Goal: Navigation & Orientation: Find specific page/section

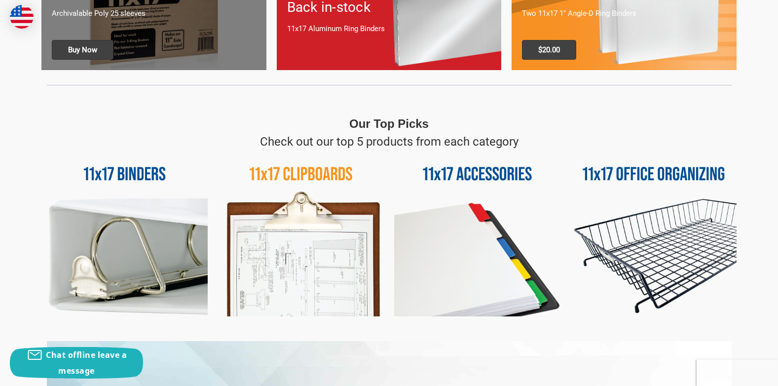
scroll to position [395, 0]
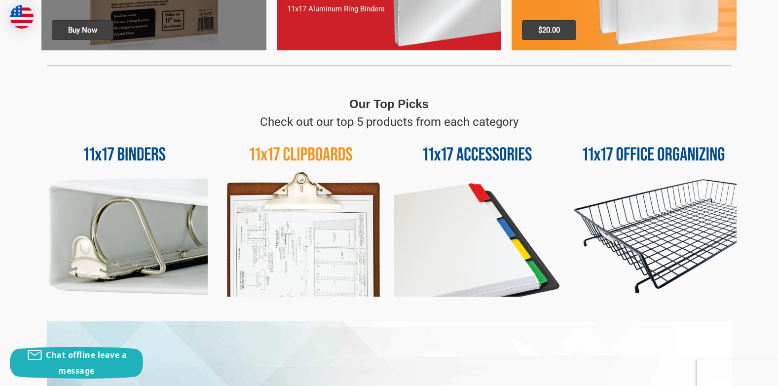
click at [116, 155] on img at bounding box center [124, 214] width 166 height 166
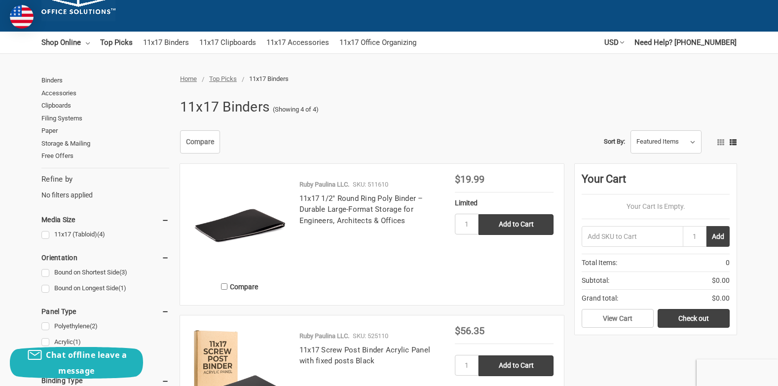
scroll to position [49, 0]
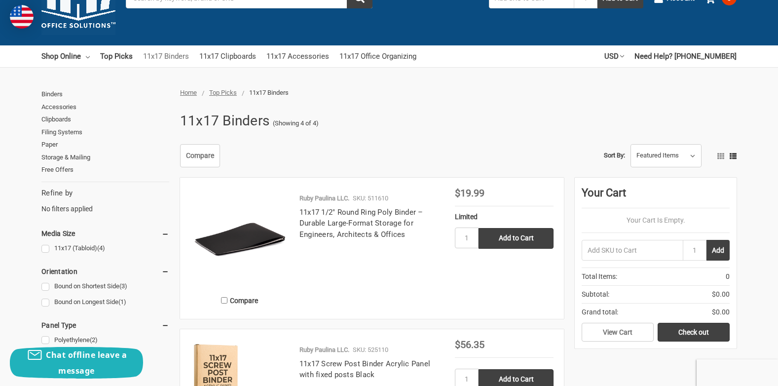
click at [170, 56] on link "11x17 Binders" at bounding box center [166, 56] width 46 height 22
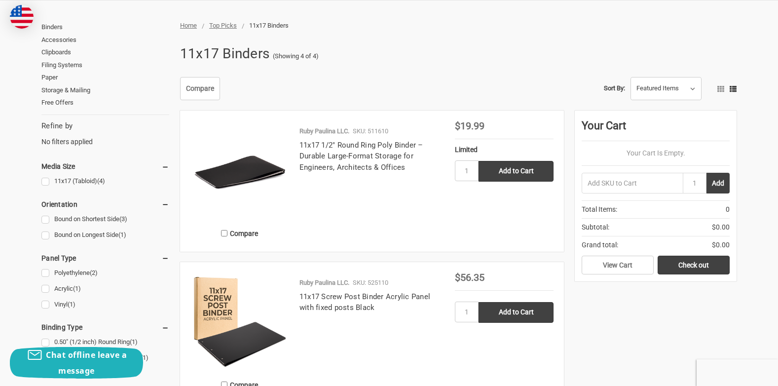
scroll to position [99, 0]
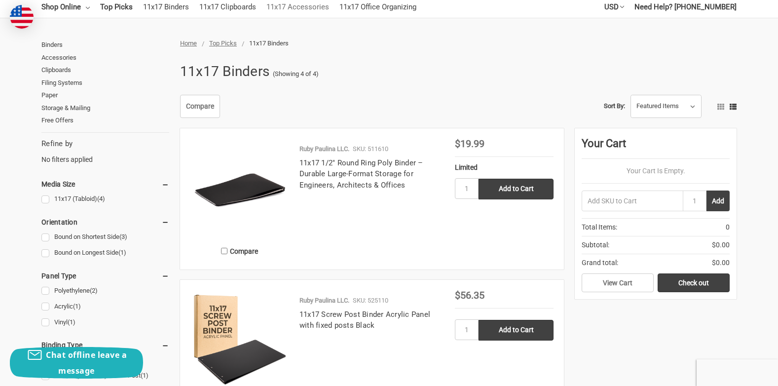
click at [305, 7] on link "11x17 Accessories" at bounding box center [297, 7] width 63 height 22
